Goal: Transaction & Acquisition: Download file/media

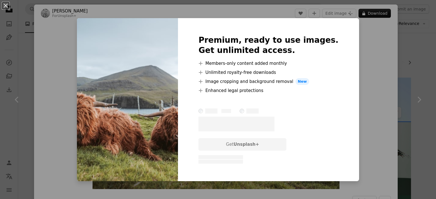
scroll to position [539, 0]
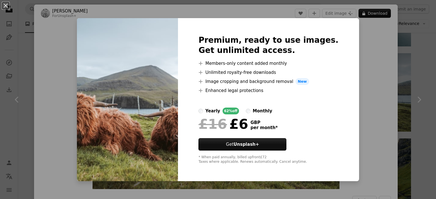
click at [419, 69] on div "An X shape Premium, ready to use images. Get unlimited access. A plus sign Memb…" at bounding box center [218, 99] width 436 height 199
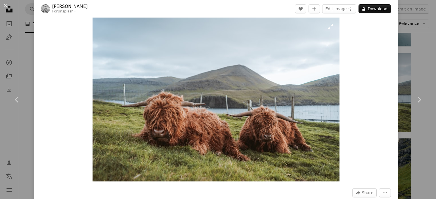
scroll to position [9, 0]
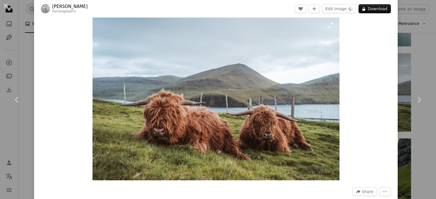
click at [326, 28] on img "Zoom in on this image" at bounding box center [215, 98] width 247 height 165
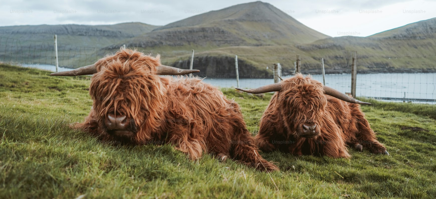
scroll to position [0, 0]
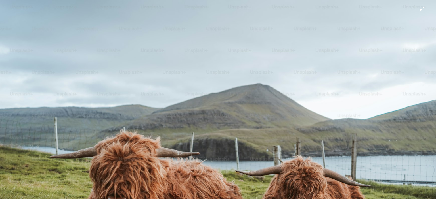
click at [417, 9] on img "Zoom out on this image" at bounding box center [218, 145] width 436 height 291
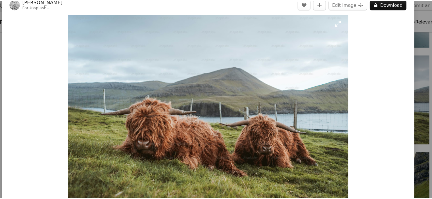
scroll to position [539, 0]
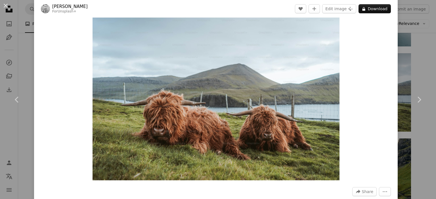
click at [409, 18] on div "An X shape Chevron left Chevron right [PERSON_NAME] For Unsplash+ A heart A plu…" at bounding box center [218, 99] width 436 height 199
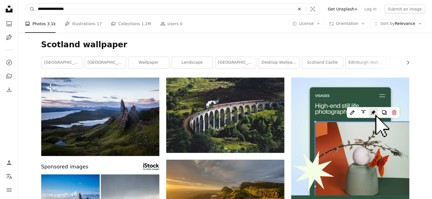
click at [305, 10] on icon "An X shape" at bounding box center [299, 9] width 12 height 5
type input "**********"
click at [25, 4] on button "A magnifying glass" at bounding box center [30, 9] width 10 height 11
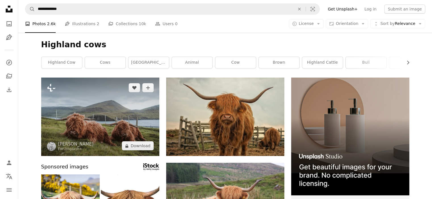
click at [96, 120] on img at bounding box center [100, 117] width 118 height 79
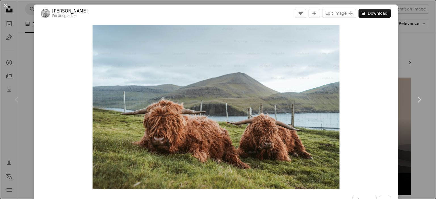
click at [414, 40] on div "An X shape Chevron left Chevron right [PERSON_NAME] For Unsplash+ A heart A plu…" at bounding box center [218, 99] width 436 height 199
